Goal: Information Seeking & Learning: Learn about a topic

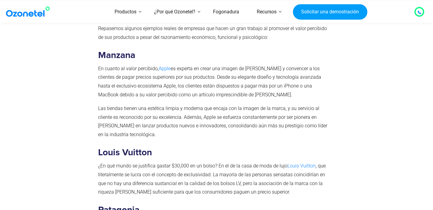
scroll to position [2292, 0]
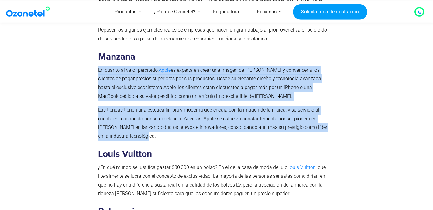
drag, startPoint x: 123, startPoint y: 119, endPoint x: 95, endPoint y: 48, distance: 76.8
click at [95, 48] on div "Ejemplos de un fuerte valor percibido por el cliente en acción Observa a las em…" at bounding box center [215, 199] width 241 height 474
copy div "En cuanto al valor percibido, Apple es experta en crear una imagen de [PERSON_N…"
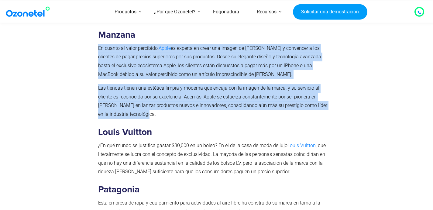
scroll to position [2314, 0]
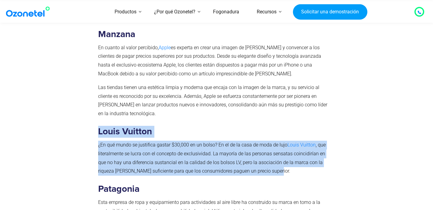
drag, startPoint x: 254, startPoint y: 154, endPoint x: 99, endPoint y: 117, distance: 159.8
click at [99, 117] on div "Ejemplos de un fuerte valor percibido por el cliente en acción Observa a las em…" at bounding box center [215, 175] width 235 height 462
copy div "Louis Vuitton ¿En qué mundo se justifica gastar $30,000 en un bolso? En el de l…"
